Goal: Information Seeking & Learning: Learn about a topic

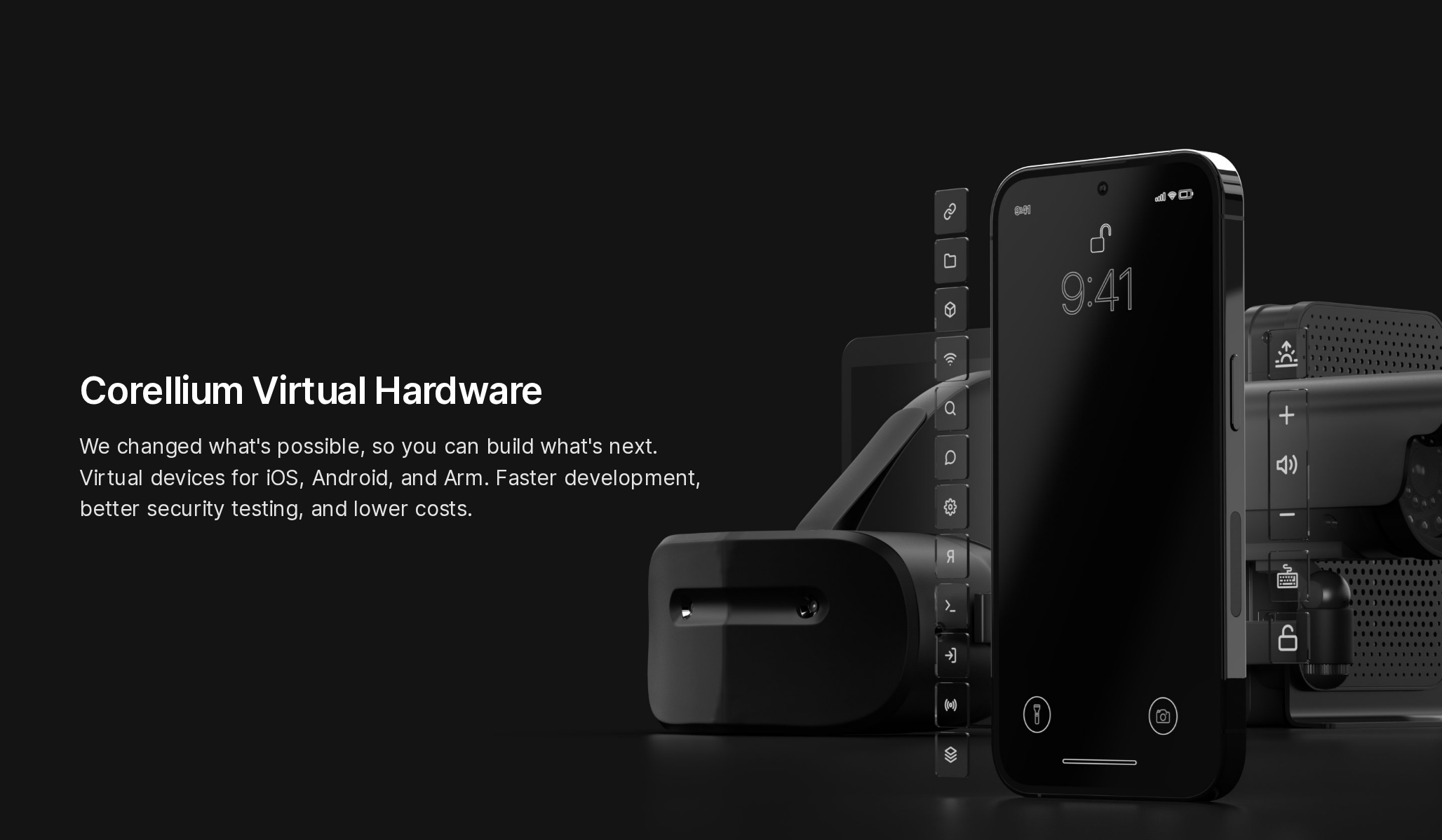
click at [591, 525] on p "We changed what's possible, so you can build what's next. Virtual devices for i…" at bounding box center [505, 497] width 421 height 64
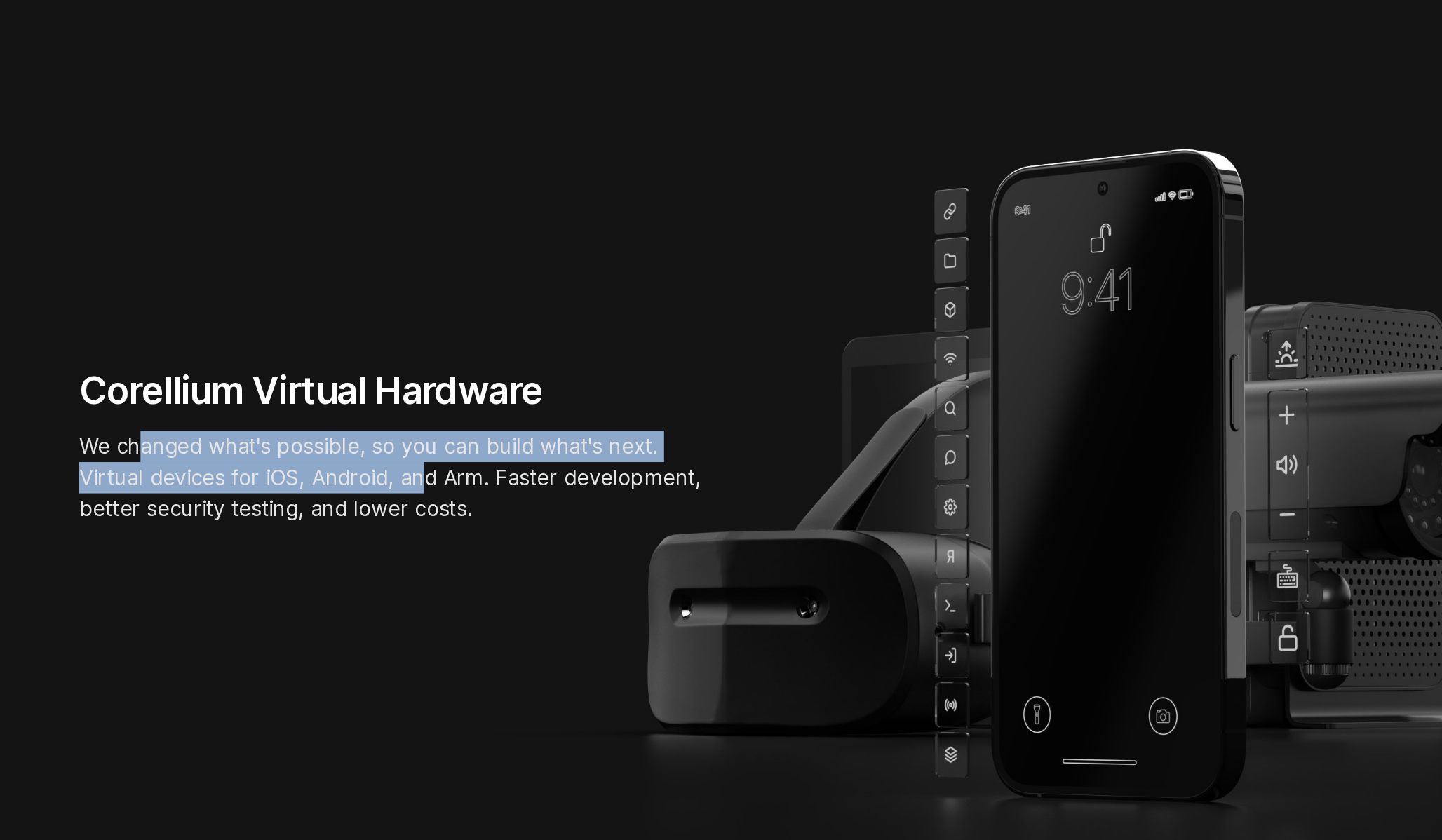
drag, startPoint x: 336, startPoint y: 477, endPoint x: 546, endPoint y: 506, distance: 212.0
click at [539, 505] on p "We changed what's possible, so you can build what's next. Virtual devices for i…" at bounding box center [505, 497] width 421 height 64
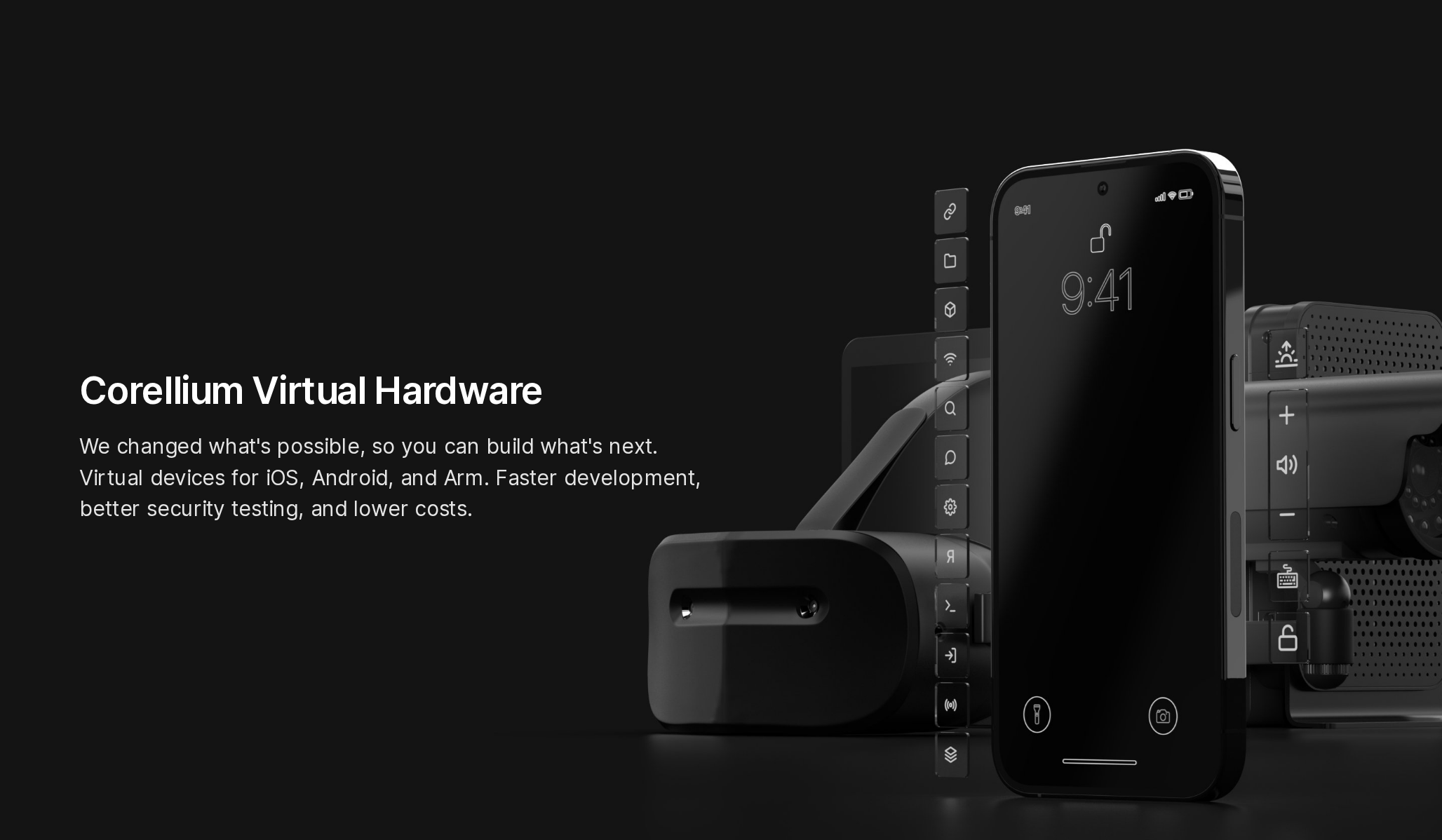
click at [546, 506] on p "We changed what's possible, so you can build what's next. Virtual devices for i…" at bounding box center [505, 497] width 421 height 64
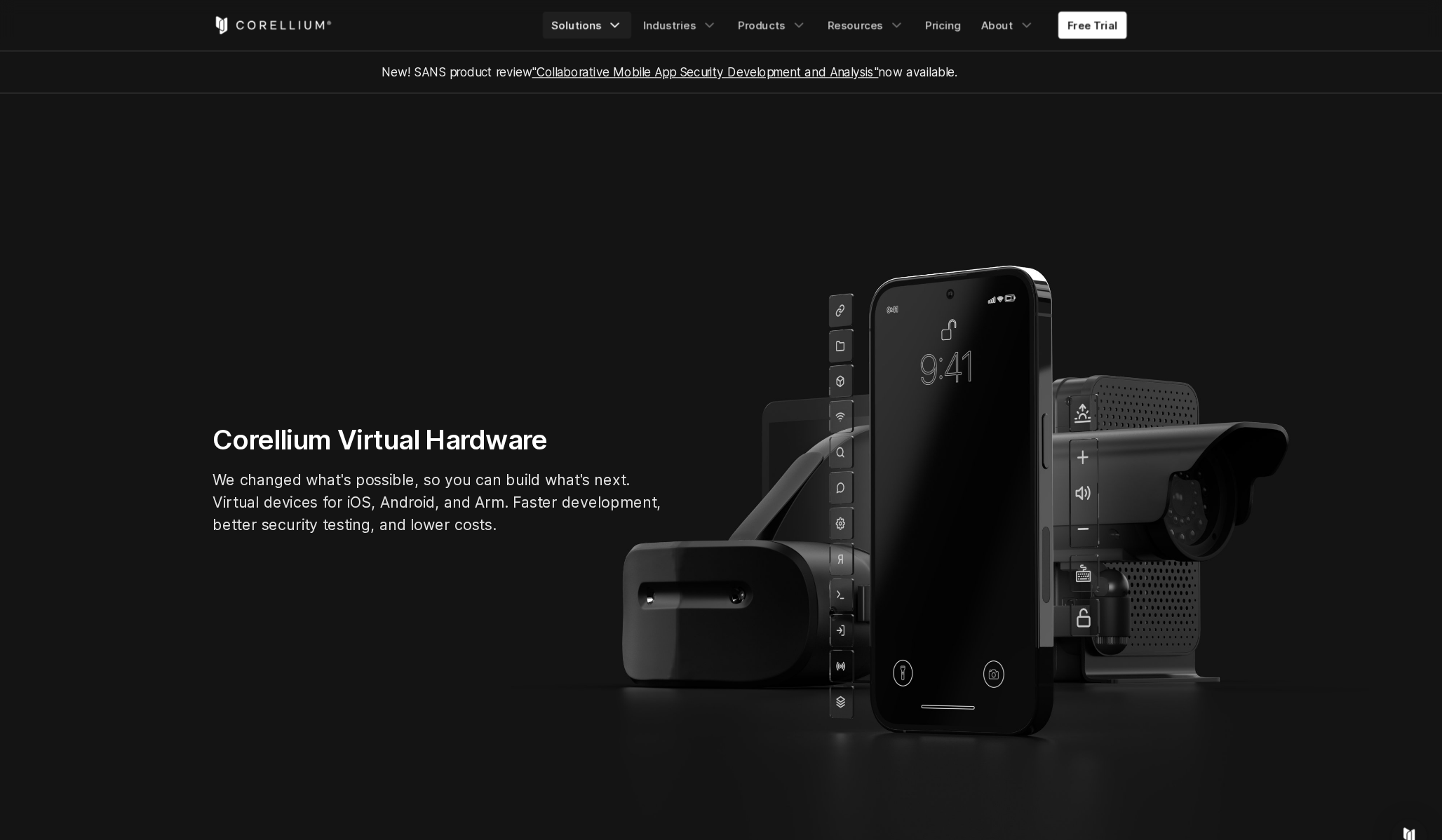
click at [654, 54] on link "Solutions" at bounding box center [644, 51] width 83 height 25
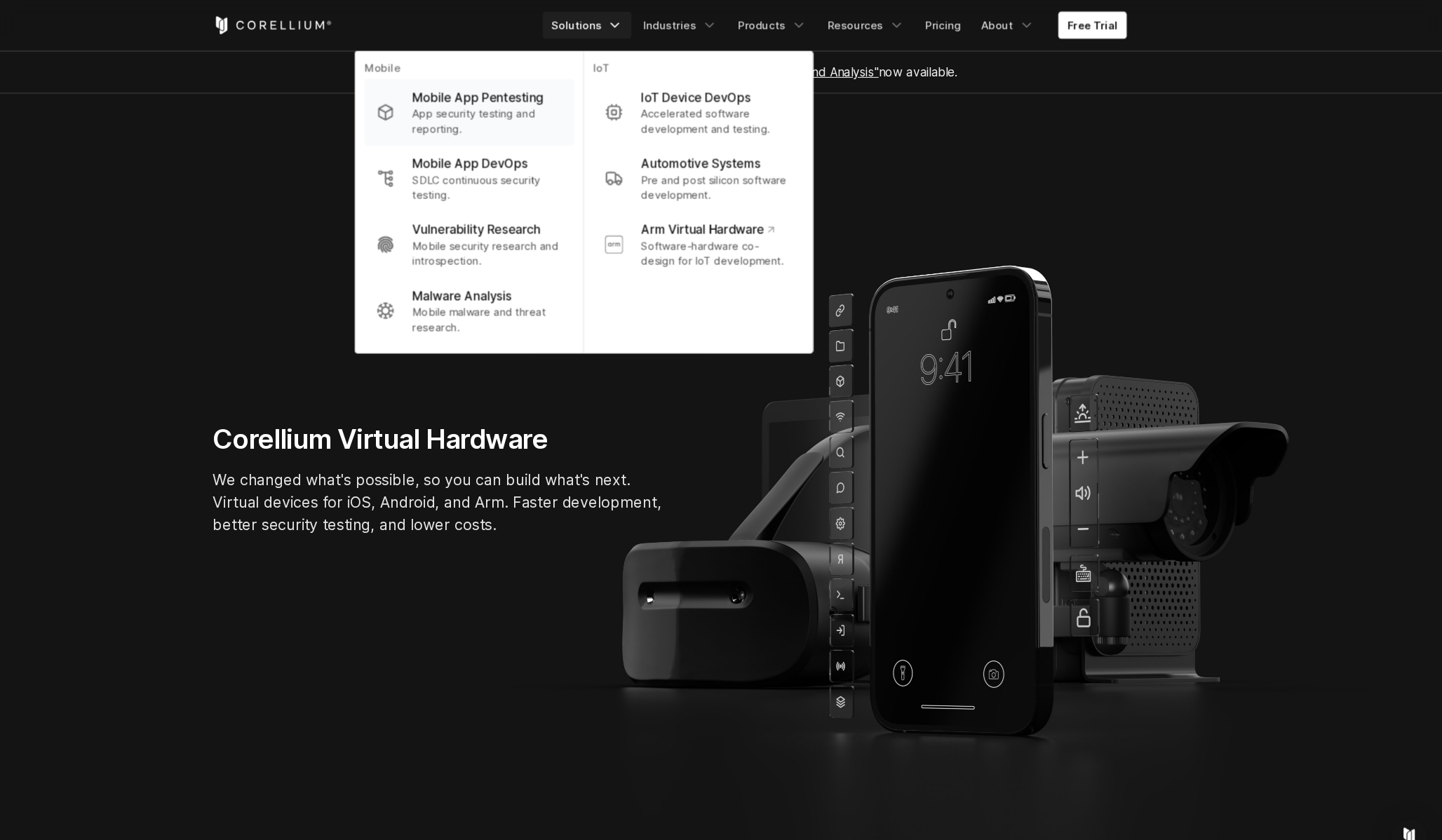
click at [590, 115] on p "Mobile App Pentesting" at bounding box center [542, 120] width 122 height 17
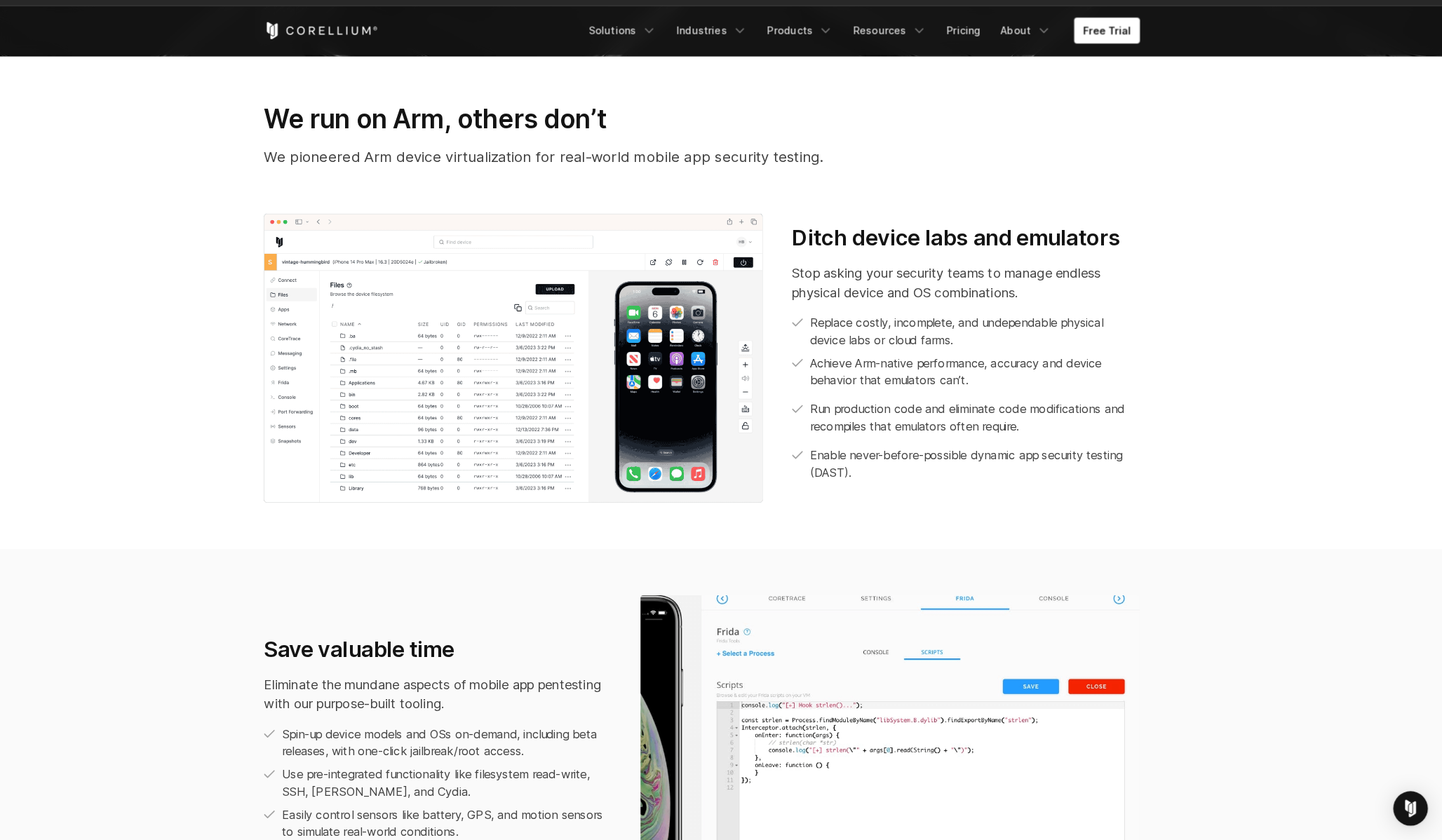
scroll to position [740, 0]
